Goal: Task Accomplishment & Management: Complete application form

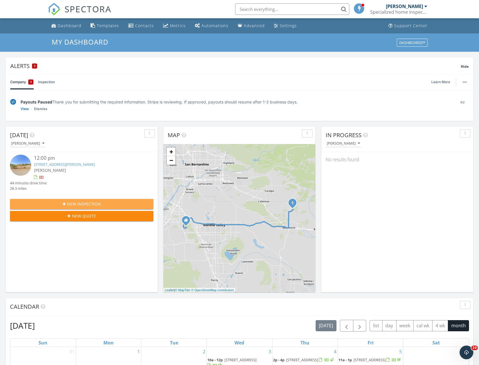
click at [69, 202] on span "New Inspection" at bounding box center [84, 204] width 34 height 6
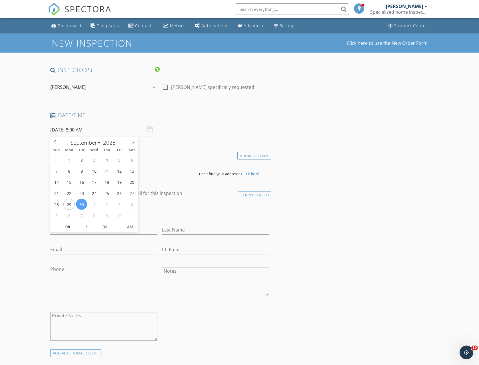
click at [75, 131] on input "[DATE] 8:00 AM" at bounding box center [103, 130] width 107 height 14
select select "9"
type input "10/02/2025 8:00 AM"
type input "09"
type input "10/02/2025 9:00 AM"
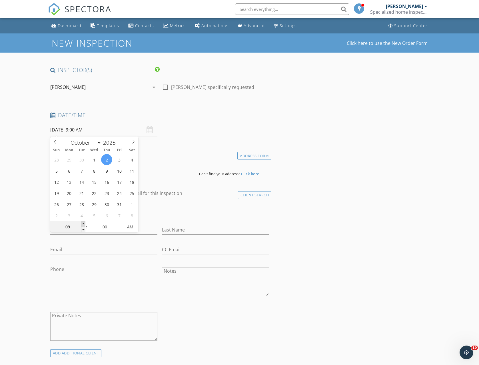
click at [83, 224] on span at bounding box center [83, 224] width 4 height 6
type input "10"
type input "10/02/2025 10:00 AM"
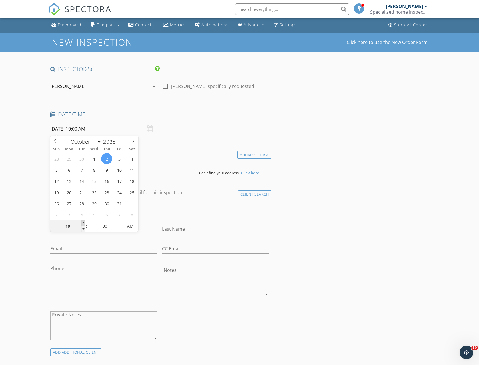
click at [83, 224] on span at bounding box center [83, 223] width 4 height 6
type input "11"
type input "10/02/2025 11:00 AM"
click at [83, 224] on span at bounding box center [83, 223] width 4 height 6
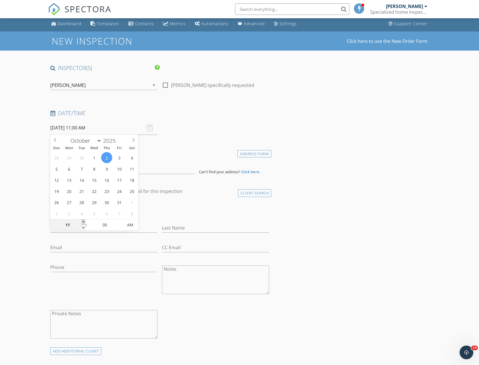
type input "12"
type input "10/02/2025 12:00 PM"
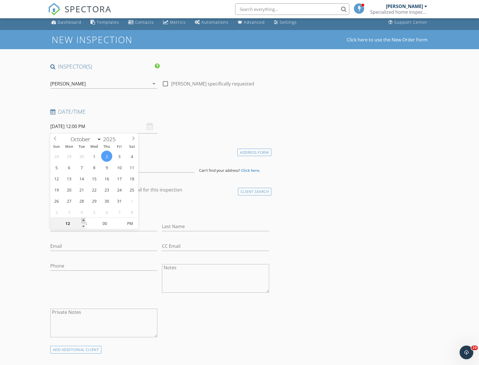
click at [83, 224] on div "12" at bounding box center [67, 223] width 35 height 11
type input "01"
type input "10/02/2025 1:00 PM"
click at [83, 219] on span at bounding box center [83, 221] width 4 height 6
type input "02"
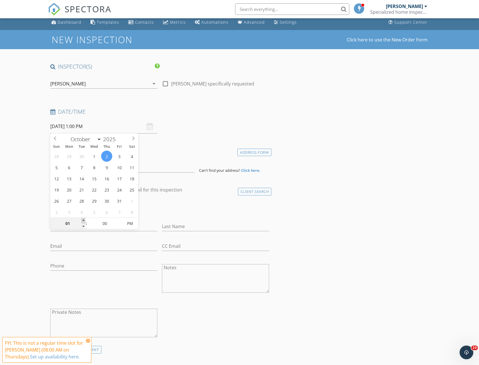
type input "[DATE] 2:00 PM"
click at [83, 219] on span at bounding box center [83, 221] width 4 height 6
click at [175, 152] on h4 "Location" at bounding box center [159, 150] width 219 height 7
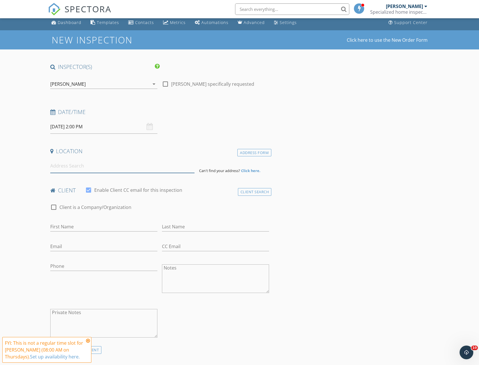
click at [59, 166] on input at bounding box center [122, 166] width 144 height 14
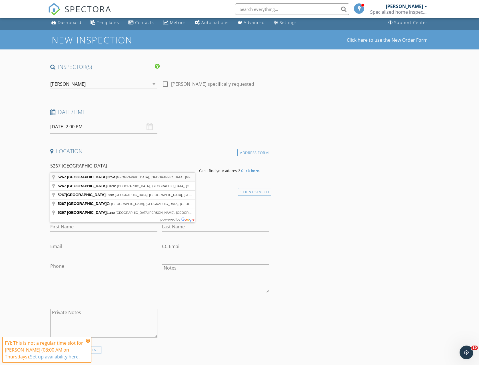
type input "5267 Coventry Drive, Riverside, CA, USA"
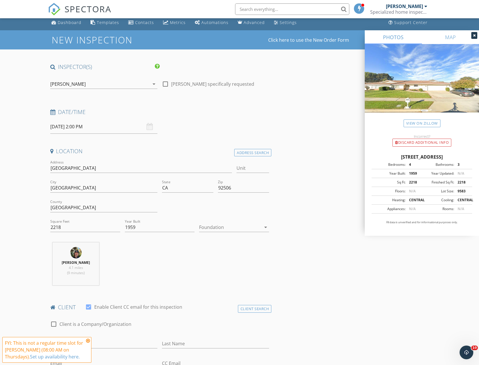
click at [88, 340] on icon at bounding box center [88, 340] width 4 height 5
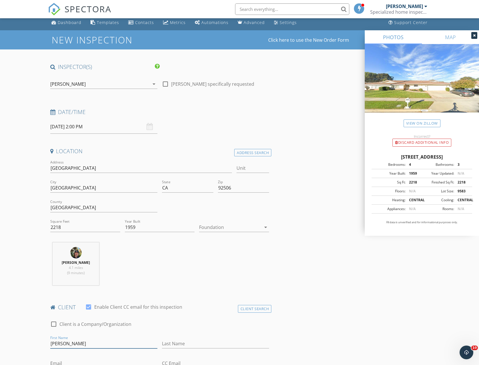
type input "Mikaela"
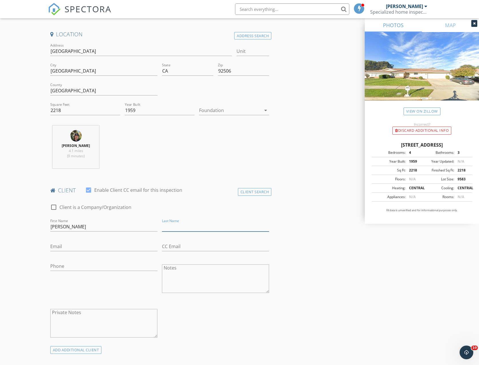
scroll to position [130, 0]
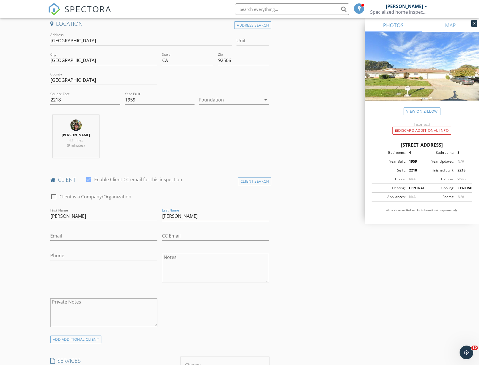
type input "Lewis"
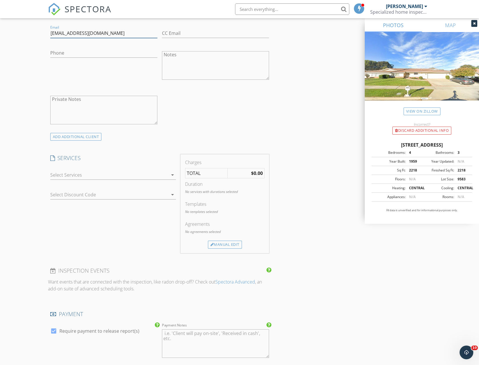
type input "dr.mikaela@gmail.com"
click at [63, 170] on div at bounding box center [109, 174] width 118 height 9
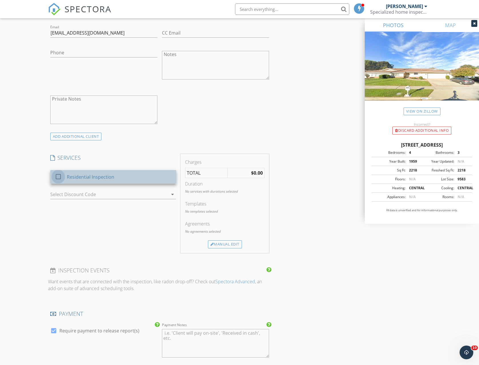
click at [58, 176] on div at bounding box center [58, 177] width 10 height 10
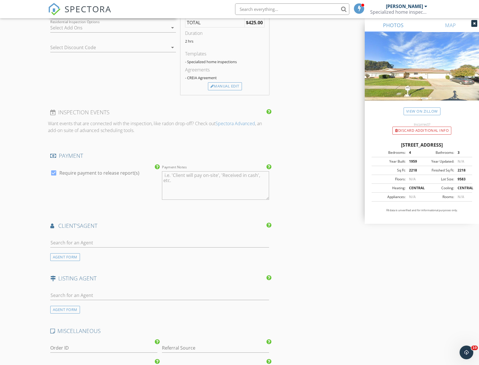
scroll to position [522, 0]
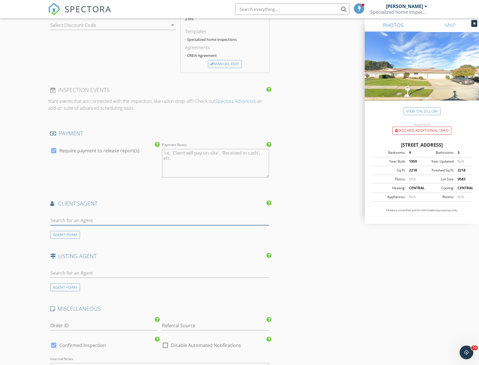
click at [77, 217] on input "text" at bounding box center [159, 220] width 219 height 9
type input "brad"
click at [85, 231] on div "Brad Alewine" at bounding box center [84, 230] width 35 height 7
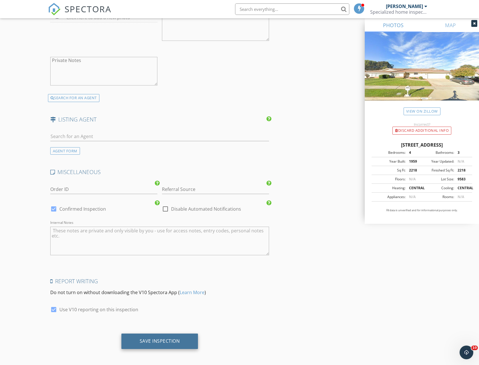
scroll to position [788, 0]
click at [156, 338] on div "Save Inspection" at bounding box center [160, 341] width 40 height 6
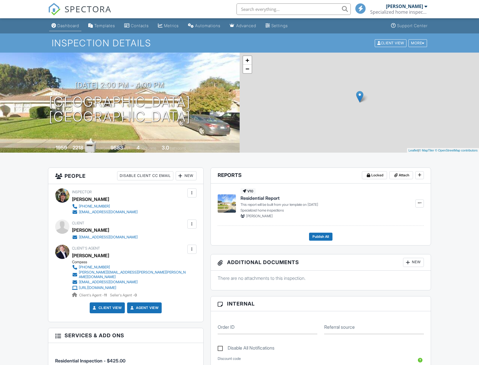
click at [69, 25] on div "Dashboard" at bounding box center [68, 25] width 22 height 5
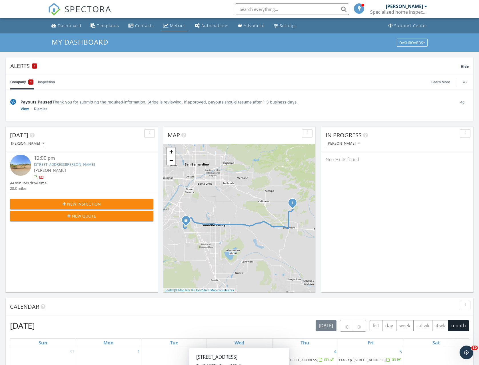
click at [172, 26] on div "Metrics" at bounding box center [178, 25] width 16 height 5
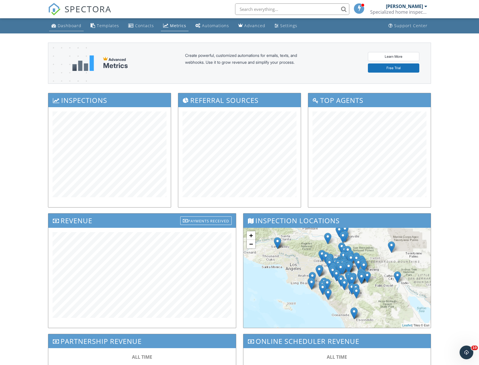
click at [65, 25] on div "Dashboard" at bounding box center [70, 25] width 24 height 5
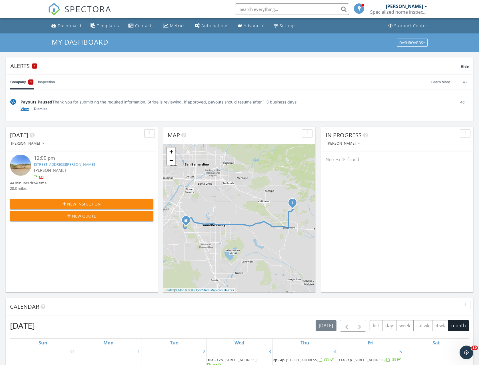
click at [24, 108] on link "View" at bounding box center [25, 109] width 8 height 6
click at [438, 82] on link "Learn More" at bounding box center [442, 82] width 22 height 6
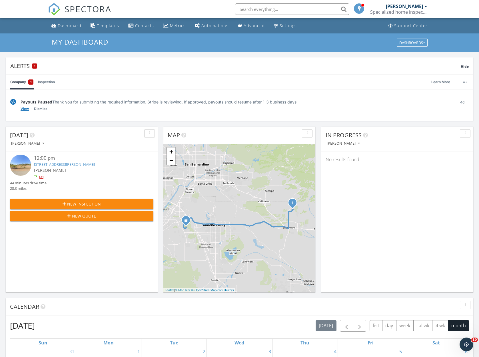
click at [24, 109] on link "View" at bounding box center [25, 109] width 8 height 6
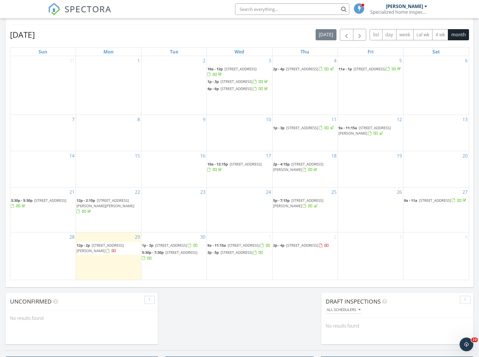
scroll to position [292, 0]
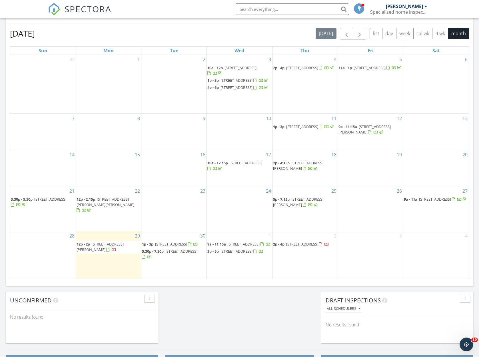
click at [164, 244] on span "[STREET_ADDRESS]" at bounding box center [171, 243] width 32 height 5
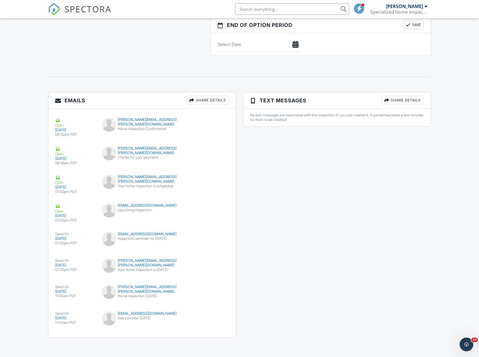
click at [218, 263] on div "submit" at bounding box center [218, 264] width 6 height 6
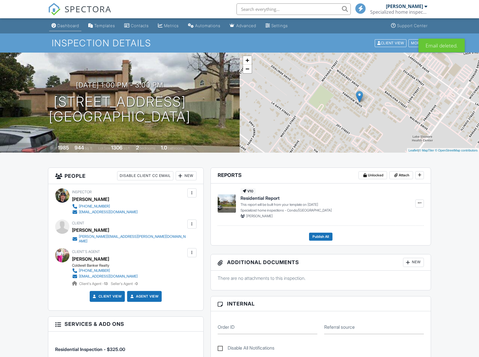
click at [67, 25] on div "Dashboard" at bounding box center [68, 25] width 22 height 5
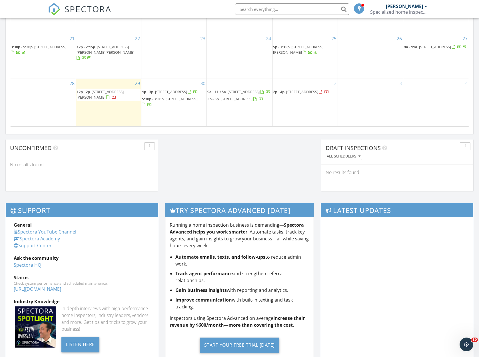
scroll to position [437, 0]
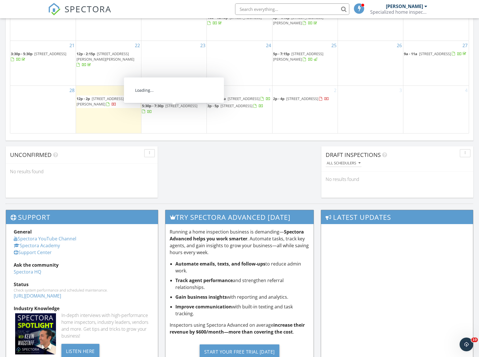
click at [154, 108] on span "5:30p - 7:30p" at bounding box center [153, 105] width 22 height 5
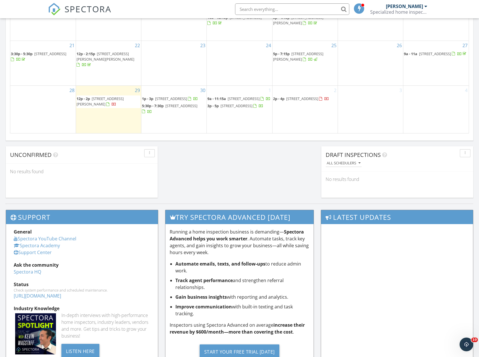
scroll to position [436, 0]
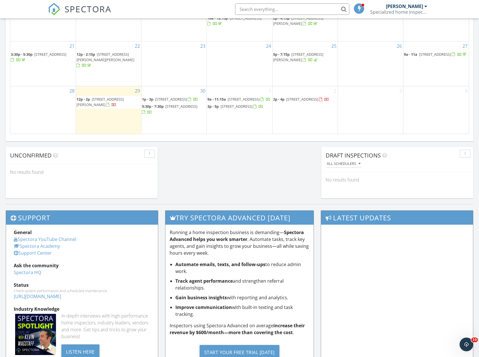
click at [154, 111] on div at bounding box center [239, 178] width 479 height 357
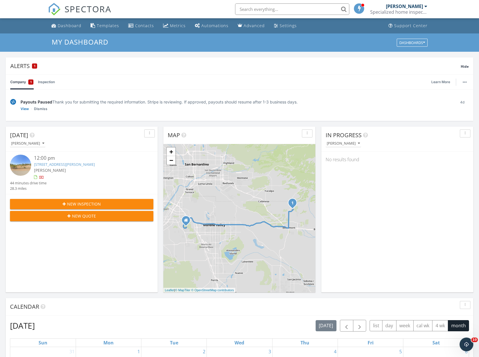
click at [56, 163] on link "[STREET_ADDRESS][PERSON_NAME]" at bounding box center [64, 164] width 61 height 5
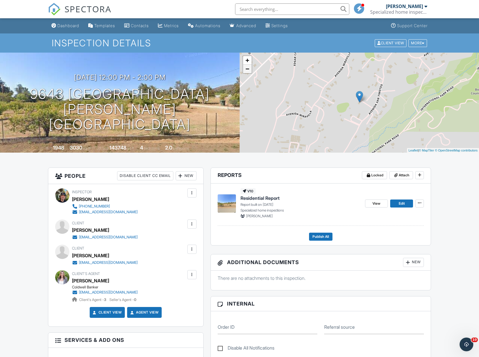
click at [246, 70] on link "−" at bounding box center [247, 69] width 9 height 9
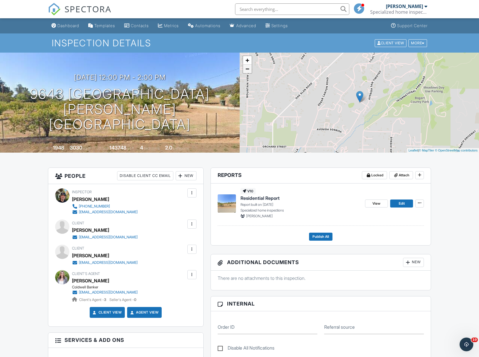
scroll to position [0, 0]
click at [247, 70] on link "−" at bounding box center [247, 69] width 9 height 9
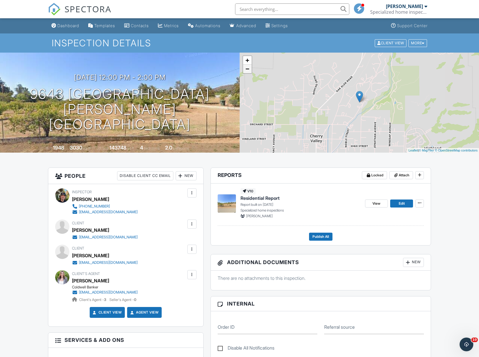
scroll to position [0, 0]
click at [247, 70] on link "−" at bounding box center [247, 69] width 9 height 9
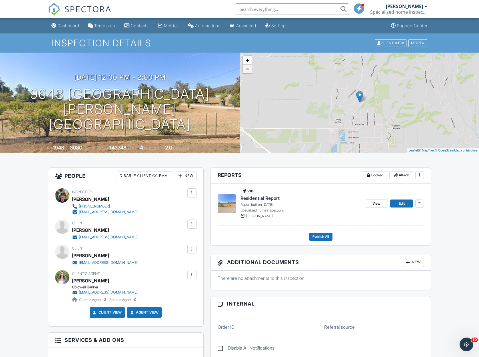
click at [248, 69] on link "−" at bounding box center [247, 69] width 9 height 9
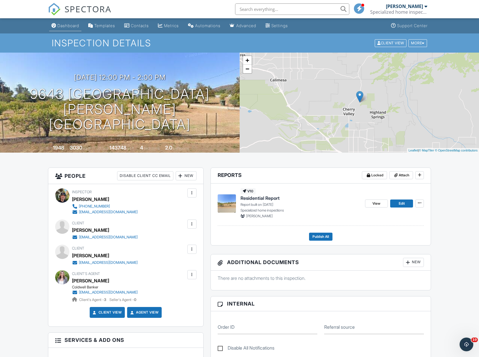
click at [71, 25] on div "Dashboard" at bounding box center [68, 25] width 22 height 5
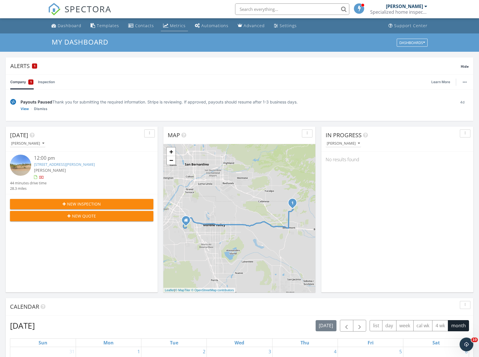
click at [171, 26] on div "Metrics" at bounding box center [178, 25] width 16 height 5
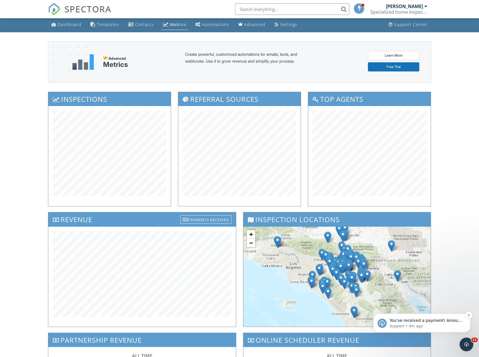
click at [448, 320] on span "You've received a payment! Amount $425.00 Fee $11.99 Net $413.01 Transaction # …" at bounding box center [425, 351] width 73 height 67
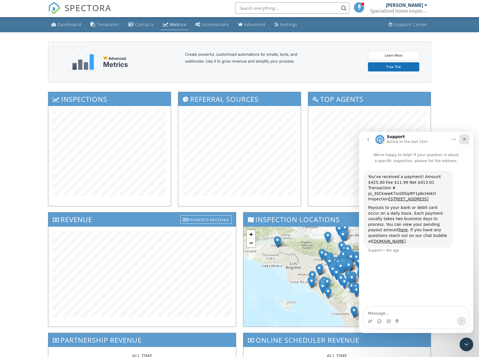
click at [463, 138] on icon "Close" at bounding box center [464, 139] width 5 height 5
